Goal: Information Seeking & Learning: Learn about a topic

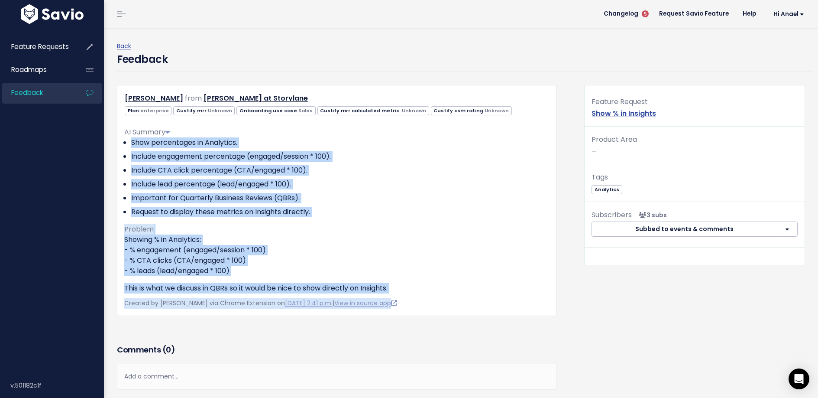
drag, startPoint x: 132, startPoint y: 139, endPoint x: 451, endPoint y: 310, distance: 361.5
click at [451, 310] on div "Anaël Pichon from Jeff at Storylane Plan: enterprise Unknown Sales Unknown" at bounding box center [337, 200] width 440 height 231
click at [418, 225] on div "AI Summary Show percentages in Analytics. Include engagement percentage (engage…" at bounding box center [336, 206] width 425 height 173
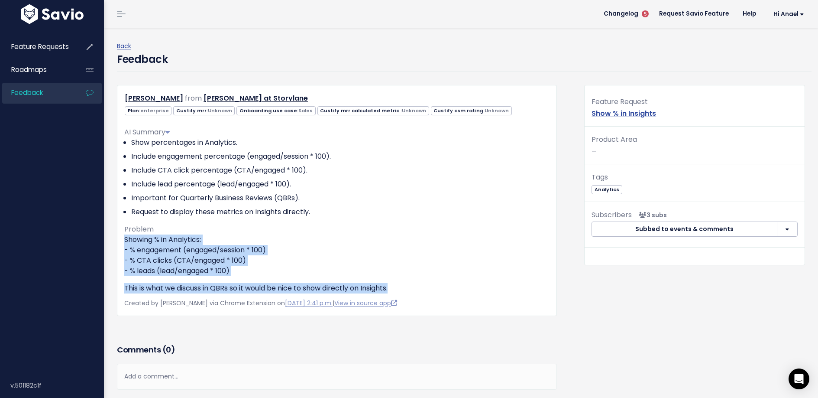
drag, startPoint x: 397, startPoint y: 285, endPoint x: 118, endPoint y: 243, distance: 281.8
click at [118, 243] on div "Anaël Pichon from Jeff at Storylane Plan: enterprise Unknown Sales Unknown" at bounding box center [337, 200] width 440 height 231
copy div "Showing % in Analytics: - % engagement (engaged/session * 100) - % CTA clicks (…"
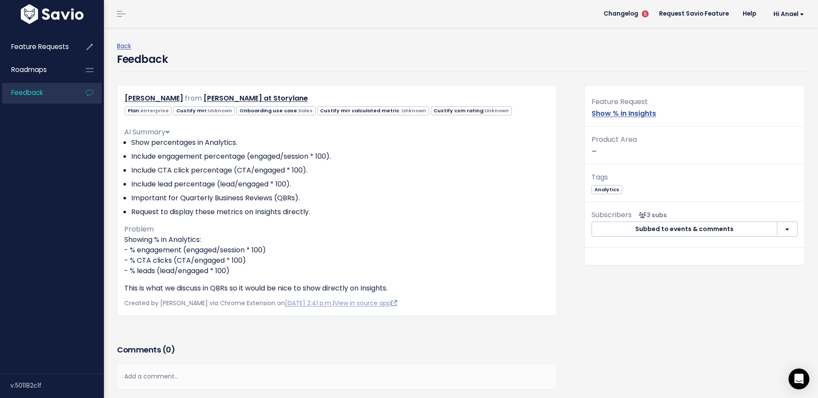
click at [322, 211] on li "Request to display these metrics on Insights directly." at bounding box center [340, 212] width 418 height 10
drag, startPoint x: 322, startPoint y: 211, endPoint x: 225, endPoint y: 201, distance: 97.0
click at [225, 201] on ul "Show percentages in Analytics. Include engagement percentage (engaged/session *…" at bounding box center [336, 177] width 425 height 80
click at [225, 201] on li "Important for Quarterly Business Reviews (QBRs)." at bounding box center [340, 198] width 418 height 10
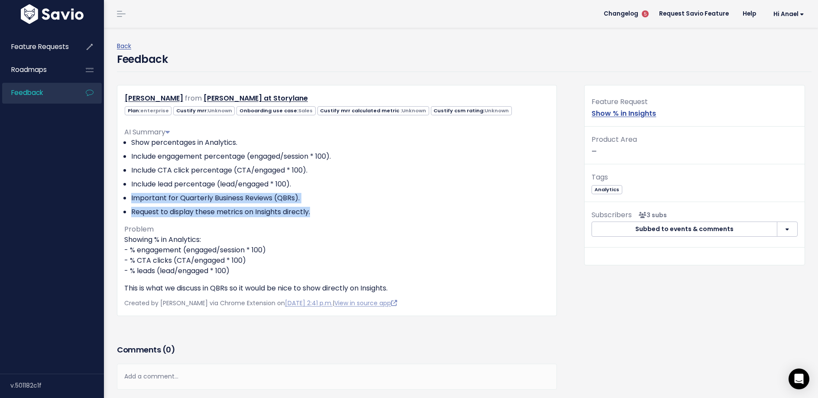
drag, startPoint x: 130, startPoint y: 198, endPoint x: 316, endPoint y: 215, distance: 186.7
click at [316, 215] on ul "Show percentages in Analytics. Include engagement percentage (engaged/session *…" at bounding box center [336, 177] width 425 height 80
copy ul "Important for Quarterly Business Reviews (QBRs). Request to display these metri…"
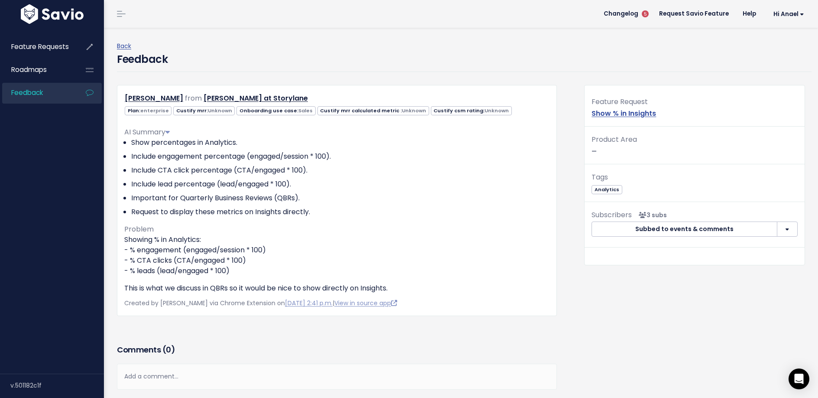
click at [344, 256] on p "Showing % in Analytics: - % engagement (engaged/session * 100) - % CTA clicks (…" at bounding box center [336, 255] width 425 height 42
